Goal: Information Seeking & Learning: Learn about a topic

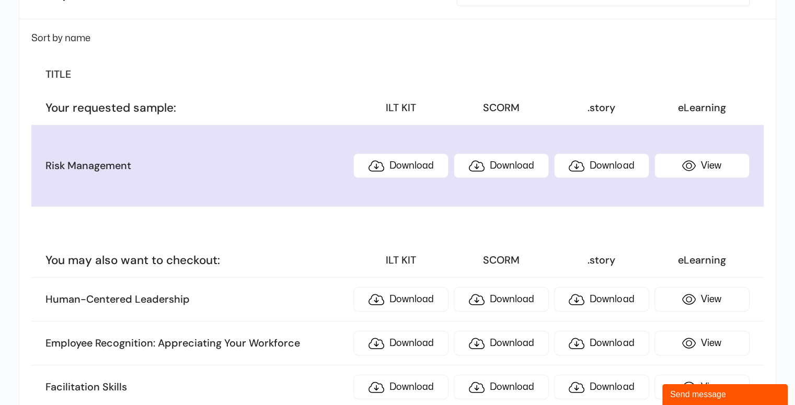
scroll to position [152, 0]
click at [686, 171] on link "View" at bounding box center [701, 166] width 95 height 25
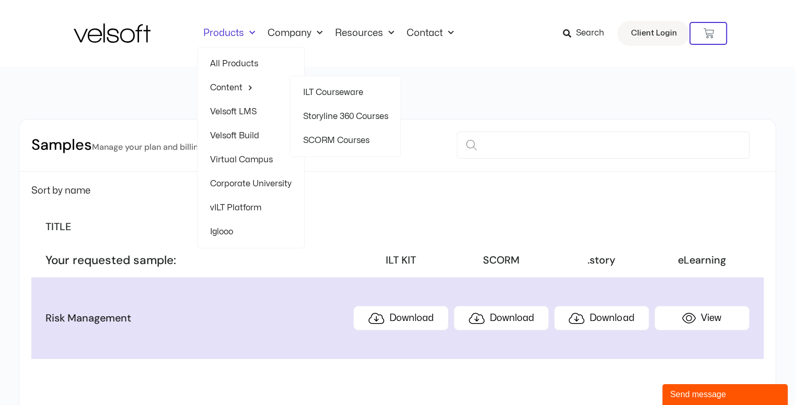
click at [328, 114] on link "Storyline 360 Courses" at bounding box center [345, 117] width 85 height 24
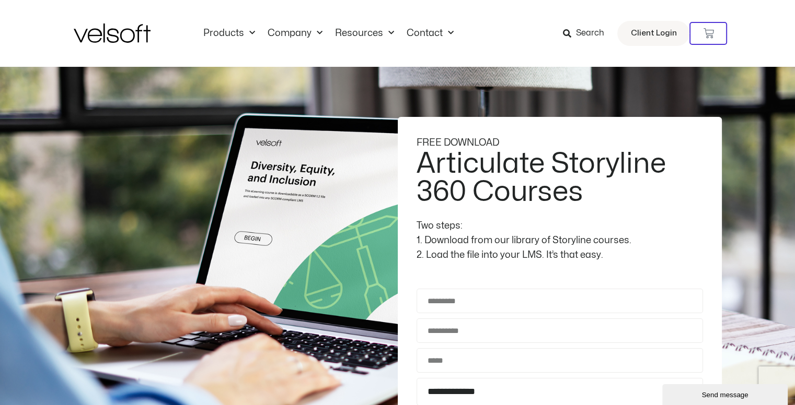
click at [577, 32] on span "Search" at bounding box center [582, 34] width 41 height 14
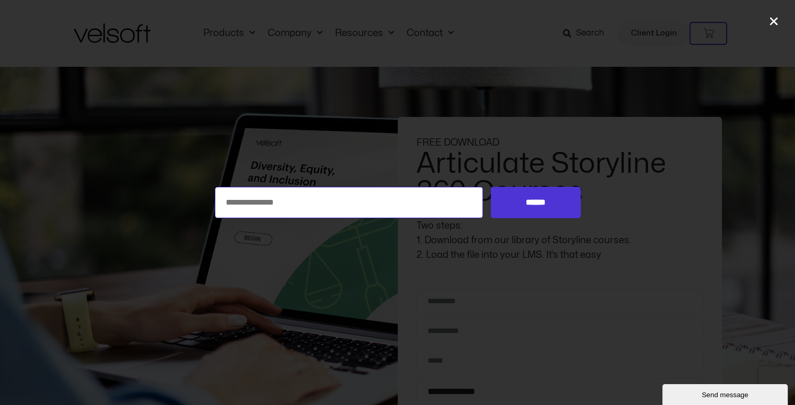
click at [361, 198] on input "Search for:" at bounding box center [349, 202] width 269 height 31
type input "**********"
click at [491, 187] on input "******" at bounding box center [535, 202] width 89 height 31
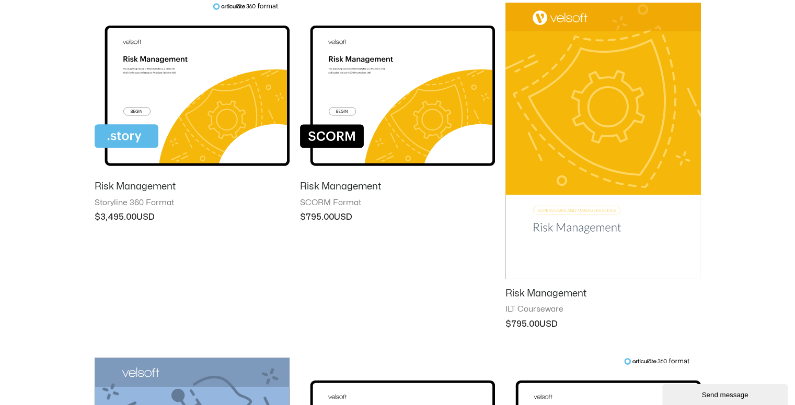
click at [146, 189] on h2 "Risk Management" at bounding box center [192, 187] width 195 height 12
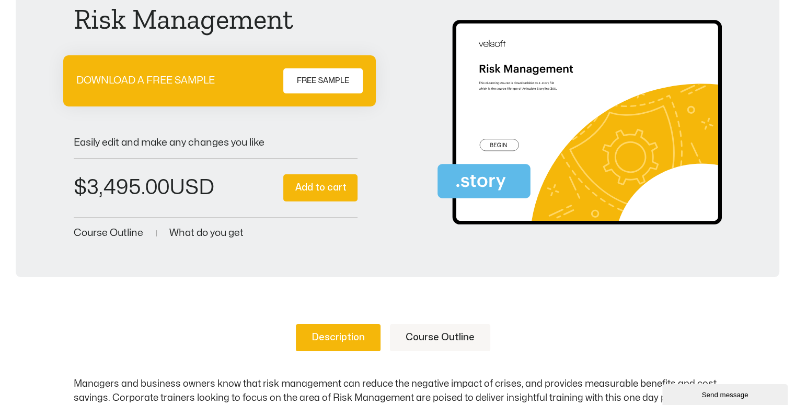
scroll to position [108, 0]
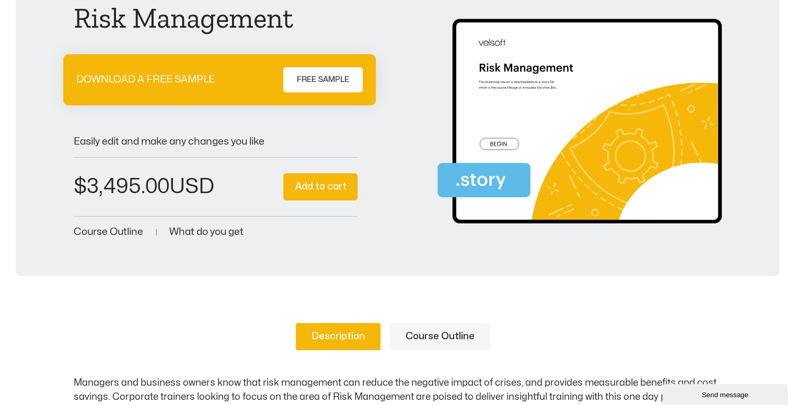
click at [449, 340] on link "Course Outline" at bounding box center [440, 336] width 100 height 27
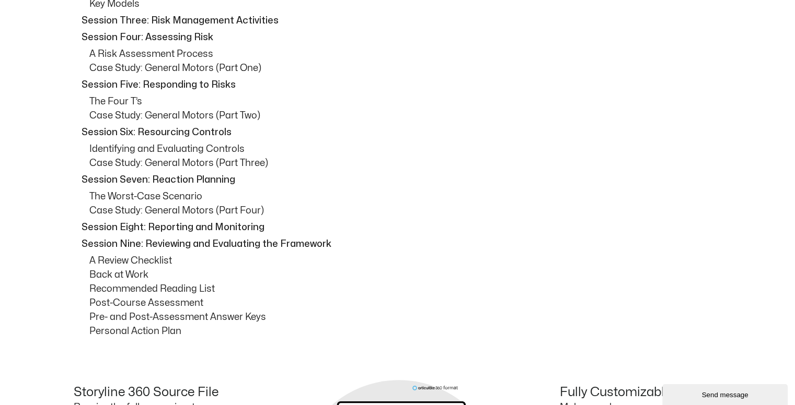
click at [483, 235] on div "How to Use This Guide Session One: Course Overview Session Two: Understanding R…" at bounding box center [398, 128] width 648 height 420
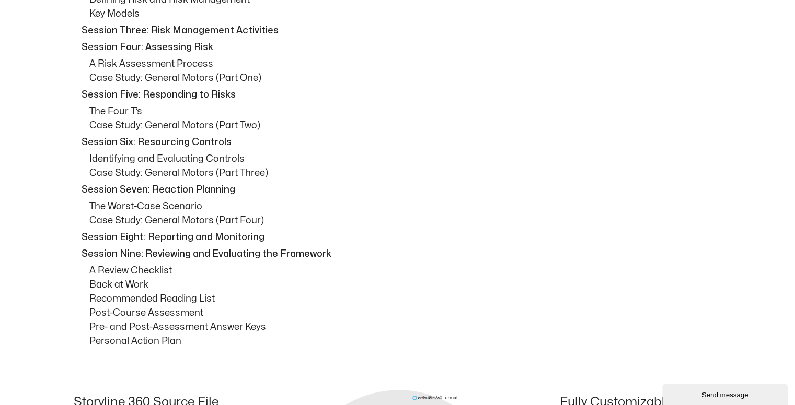
scroll to position [556, 0]
click at [483, 235] on p "Session Eight: Reporting and Monitoring" at bounding box center [401, 237] width 638 height 14
